Goal: Transaction & Acquisition: Purchase product/service

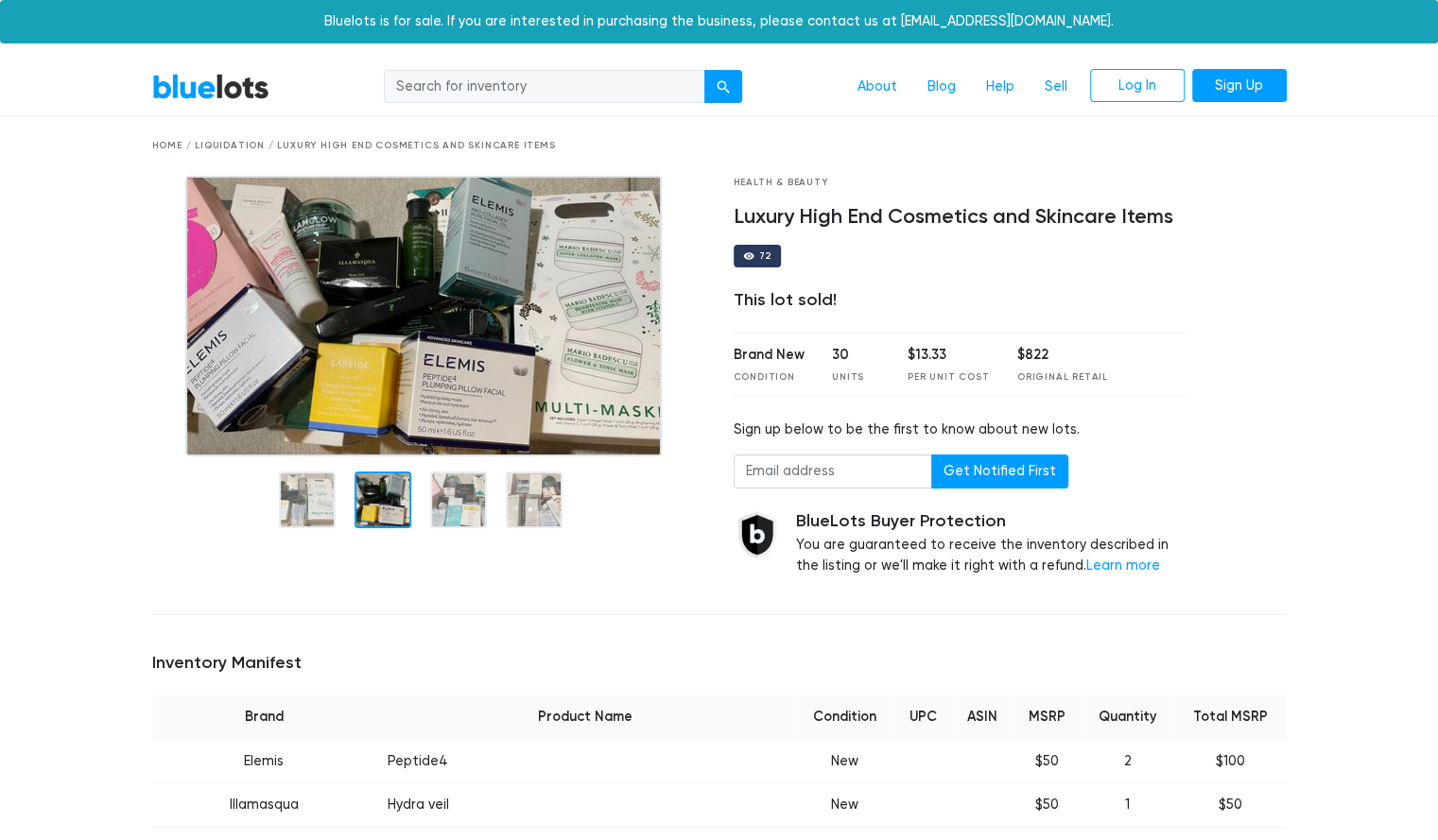
click at [461, 459] on div at bounding box center [429, 496] width 553 height 82
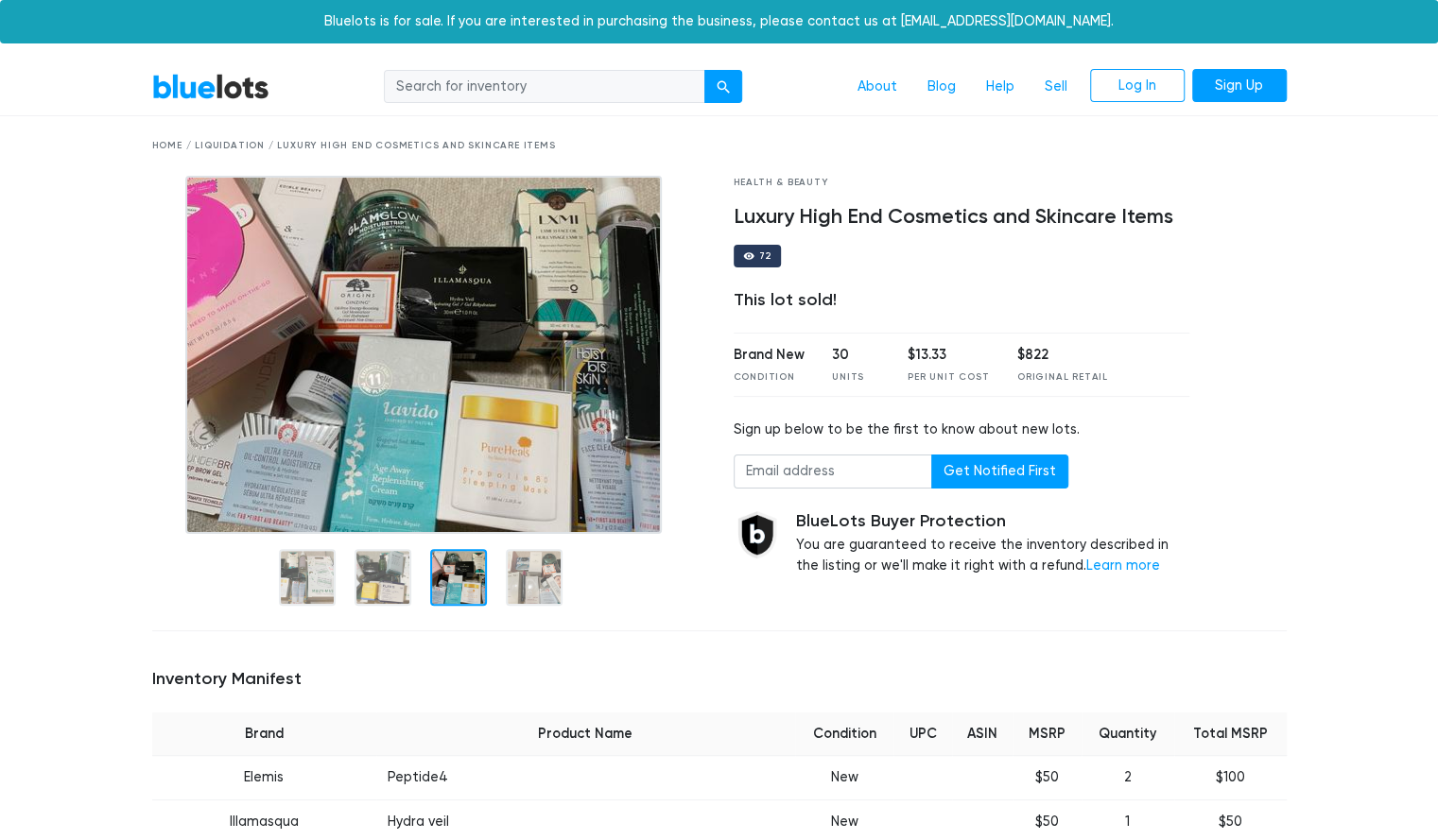
click at [456, 496] on img at bounding box center [424, 354] width 476 height 358
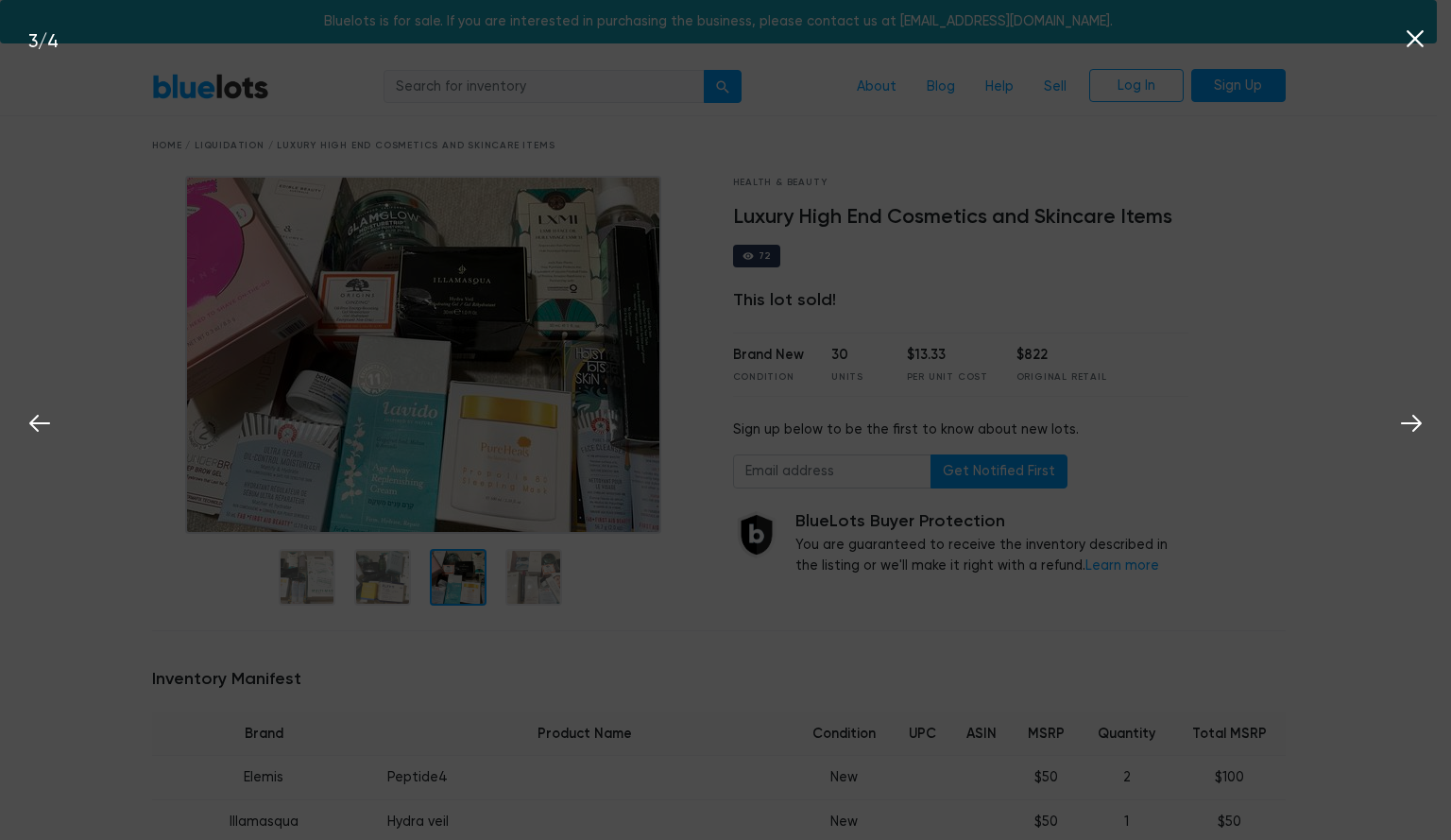
click at [1410, 46] on icon at bounding box center [1414, 38] width 29 height 29
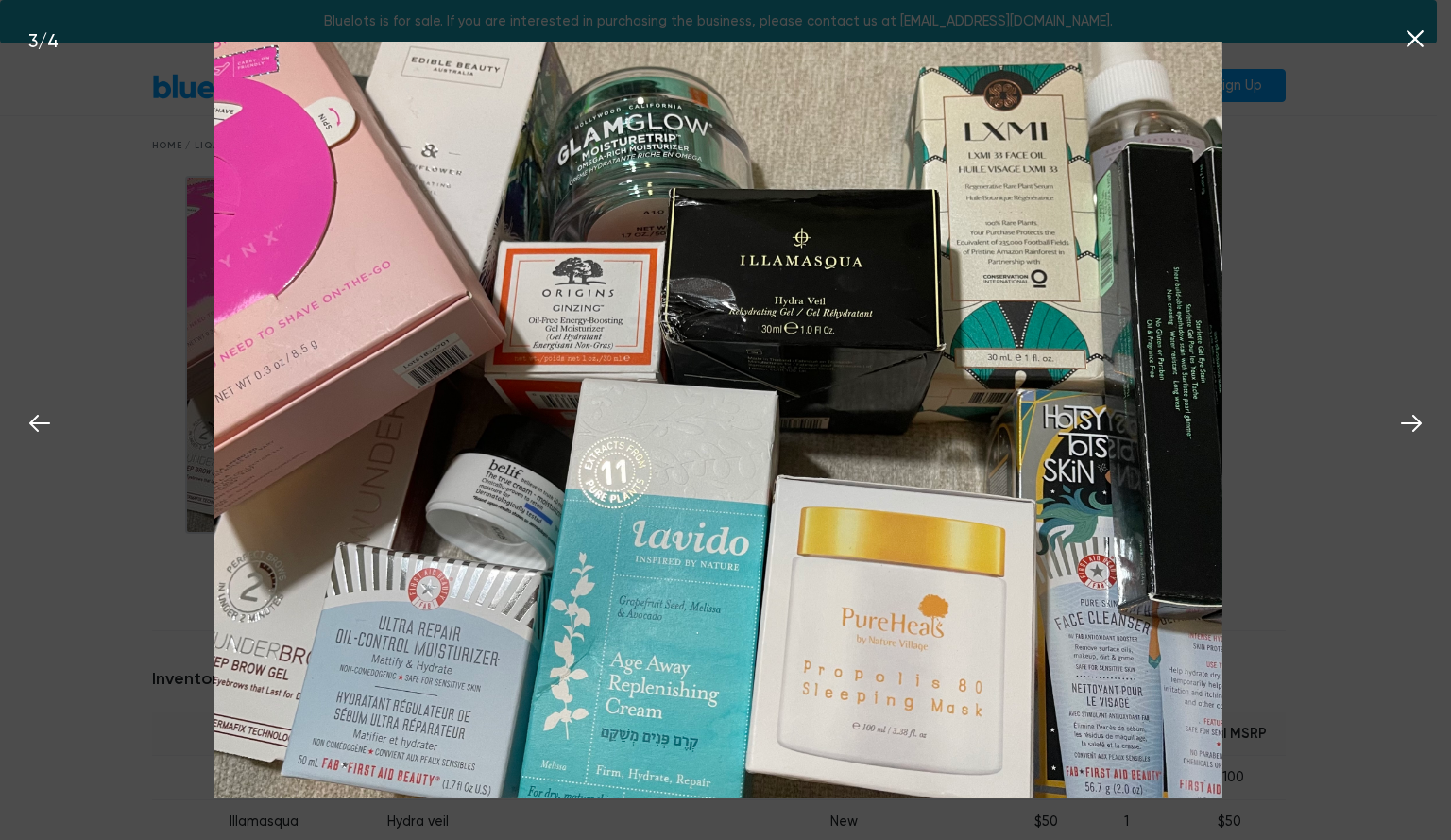
click at [1421, 37] on icon at bounding box center [1414, 38] width 29 height 29
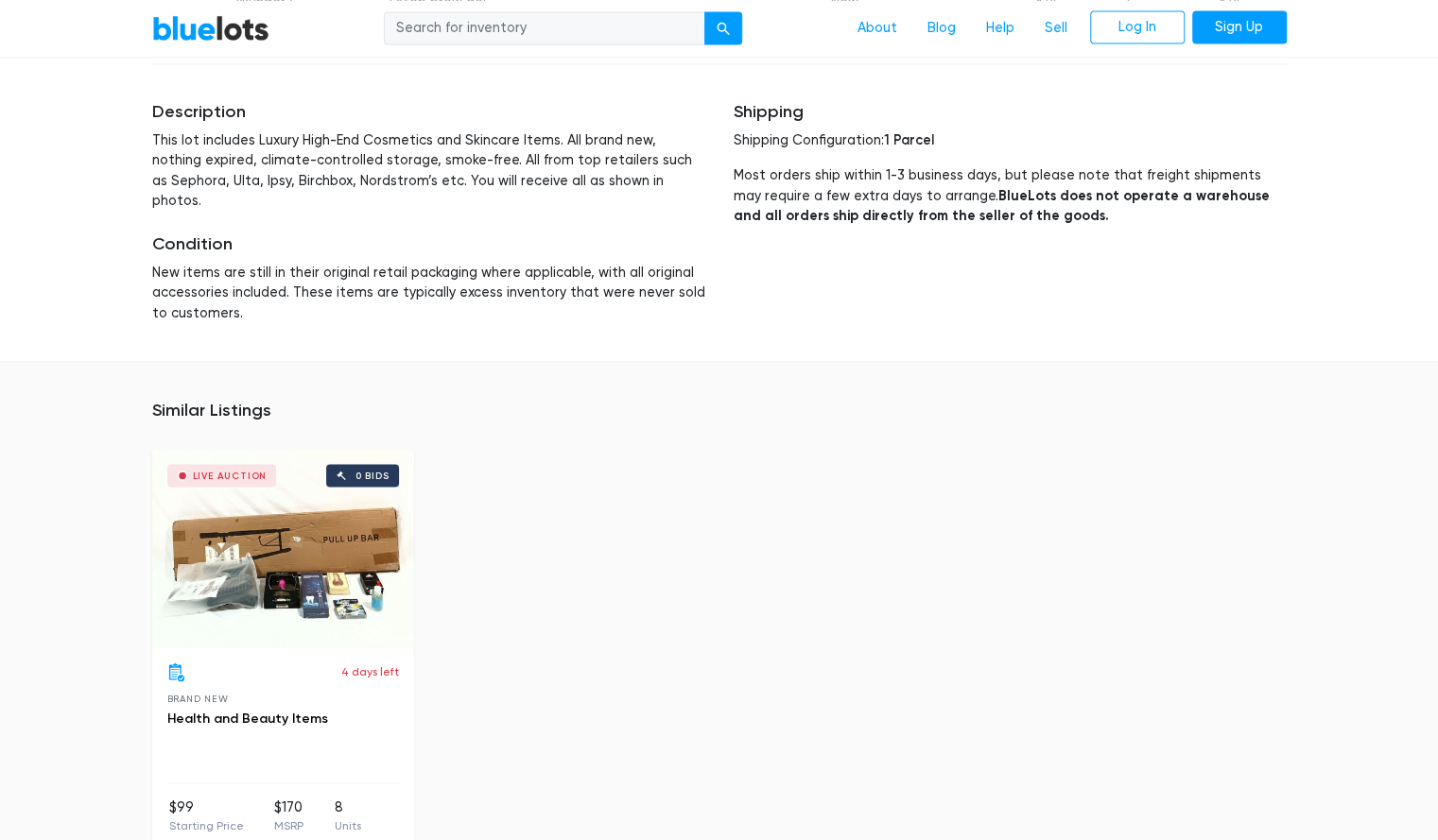
scroll to position [1790, 0]
click at [289, 536] on div "Live Auction 0 bids" at bounding box center [282, 546] width 262 height 198
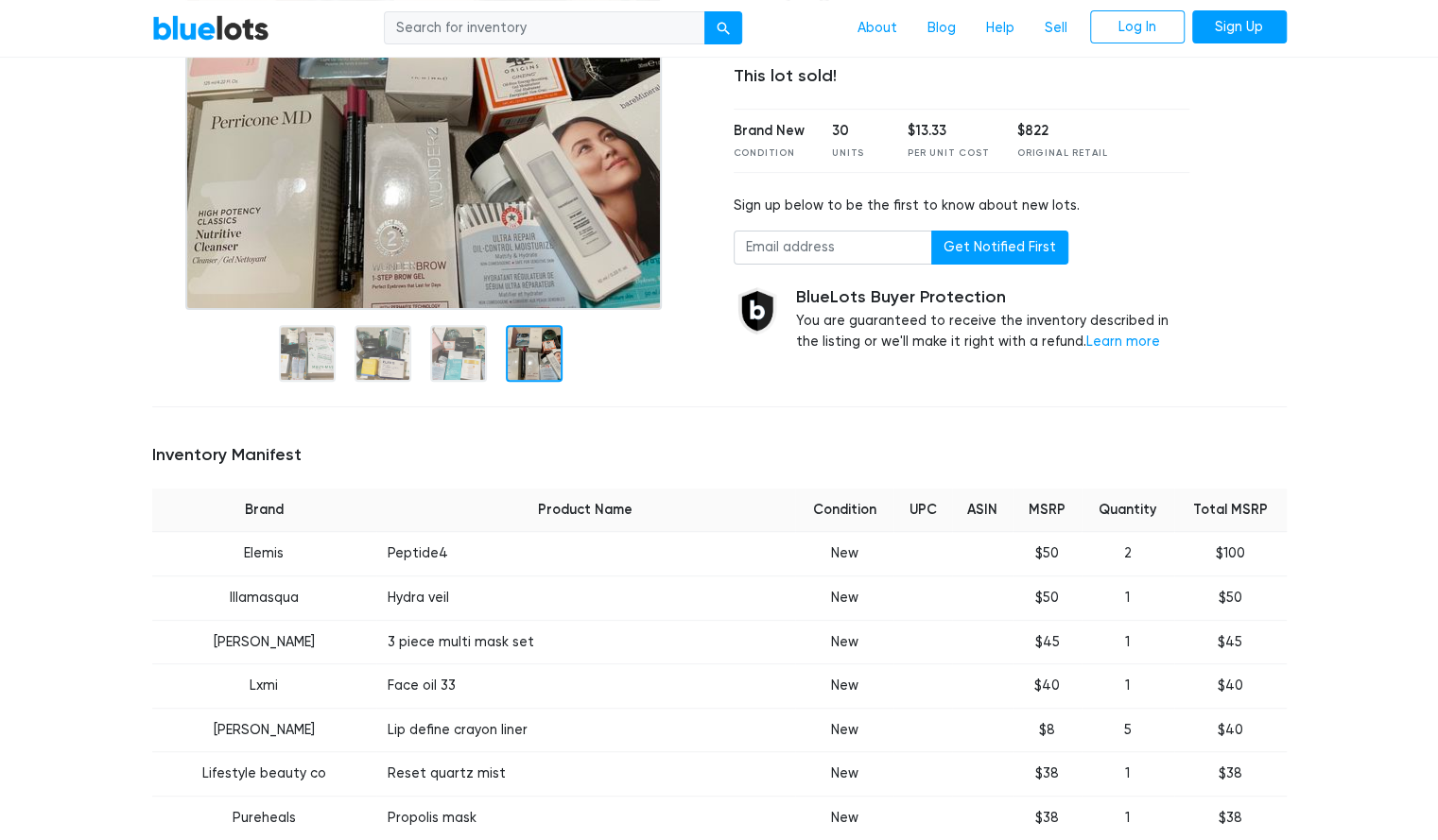
scroll to position [0, 0]
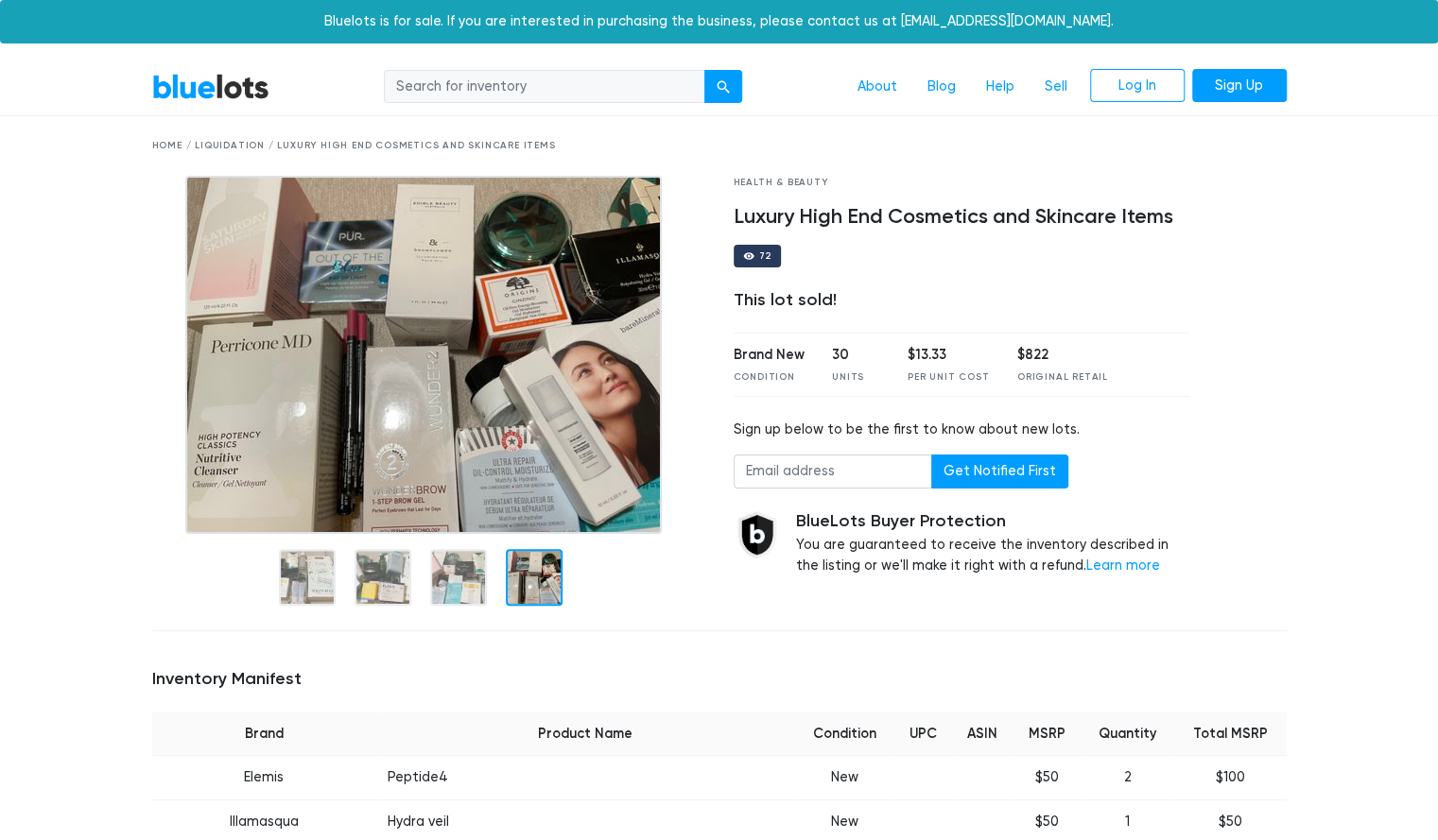
click at [523, 573] on div at bounding box center [533, 576] width 56 height 56
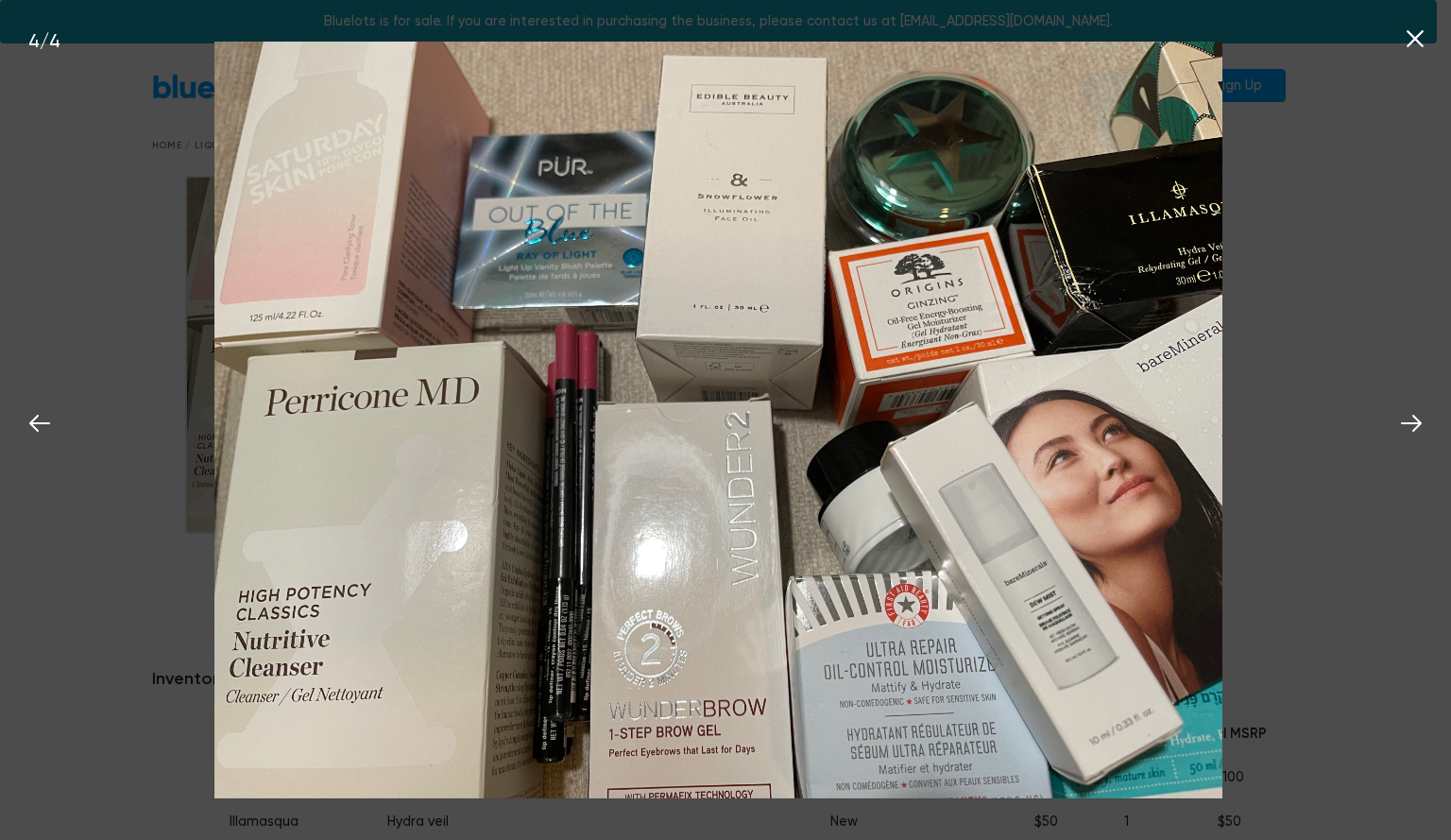
click at [1419, 48] on icon at bounding box center [1414, 38] width 29 height 29
